Goal: Transaction & Acquisition: Book appointment/travel/reservation

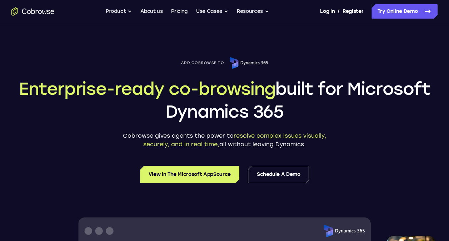
drag, startPoint x: 307, startPoint y: 144, endPoint x: 115, endPoint y: 131, distance: 192.1
click at [115, 131] on div "Add Cobrowse to Enterprise-ready co-browsing built for Microsoft Dynamics 365 C…" at bounding box center [224, 102] width 426 height 91
click at [278, 158] on header "Add Cobrowse to Enterprise-ready co-browsing built for Microsoft Dynamics 365 C…" at bounding box center [224, 120] width 426 height 126
drag, startPoint x: 313, startPoint y: 145, endPoint x: 121, endPoint y: 137, distance: 192.5
click at [121, 137] on p "Cobrowse gives agents the power to resolve complex issues visually, securely, a…" at bounding box center [224, 139] width 214 height 17
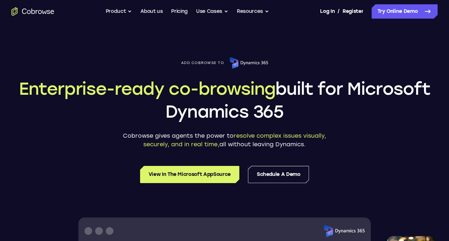
click at [331, 110] on h1 "Enterprise-ready co-browsing built for Microsoft Dynamics 365" at bounding box center [224, 100] width 426 height 46
click at [263, 178] on link "Schedule a Demo" at bounding box center [278, 174] width 61 height 17
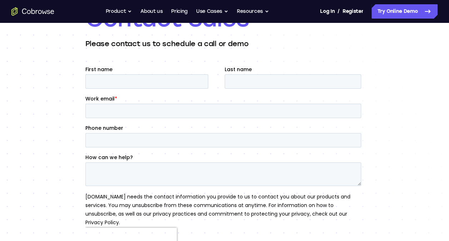
scroll to position [61, 0]
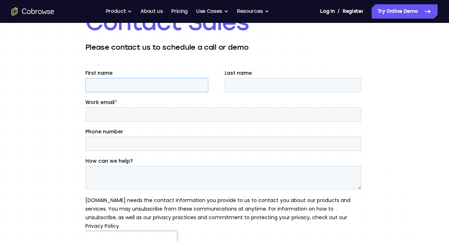
click at [97, 85] on input "First name" at bounding box center [146, 85] width 123 height 14
type input "Rajeev"
type input "Dwivedi"
click at [104, 110] on input "Work email *" at bounding box center [223, 114] width 276 height 14
type input "rajeev.dwivedi@in.ey.com"
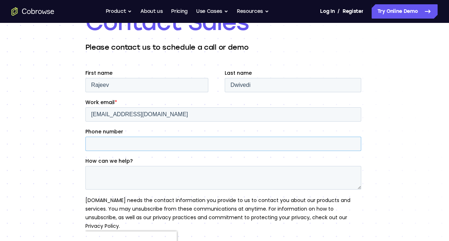
type input "+918826036508"
click at [107, 171] on textarea "How can we help?" at bounding box center [223, 178] width 276 height 24
type textarea "We are working for"
